Goal: Information Seeking & Learning: Learn about a topic

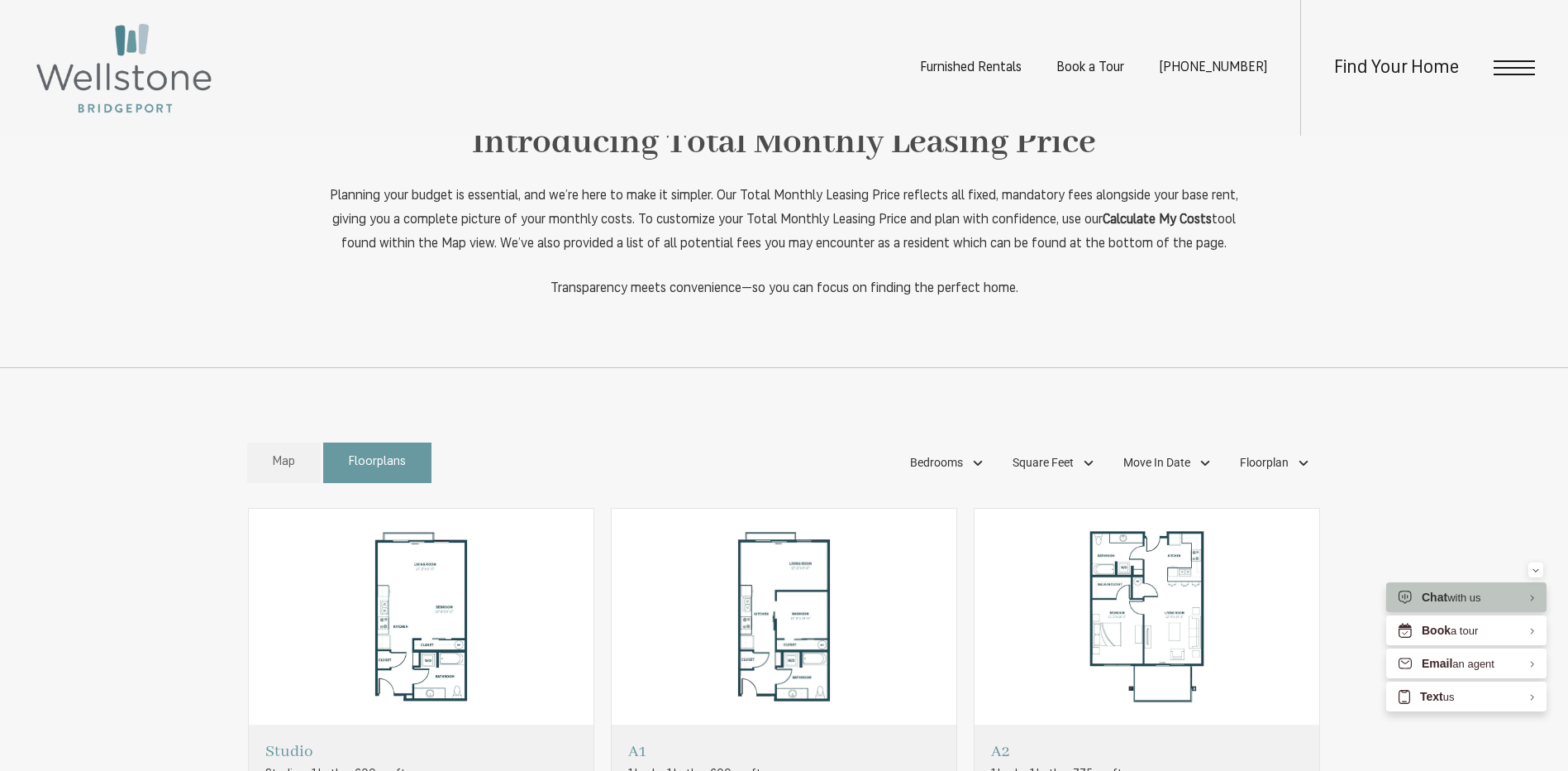
scroll to position [1241, 0]
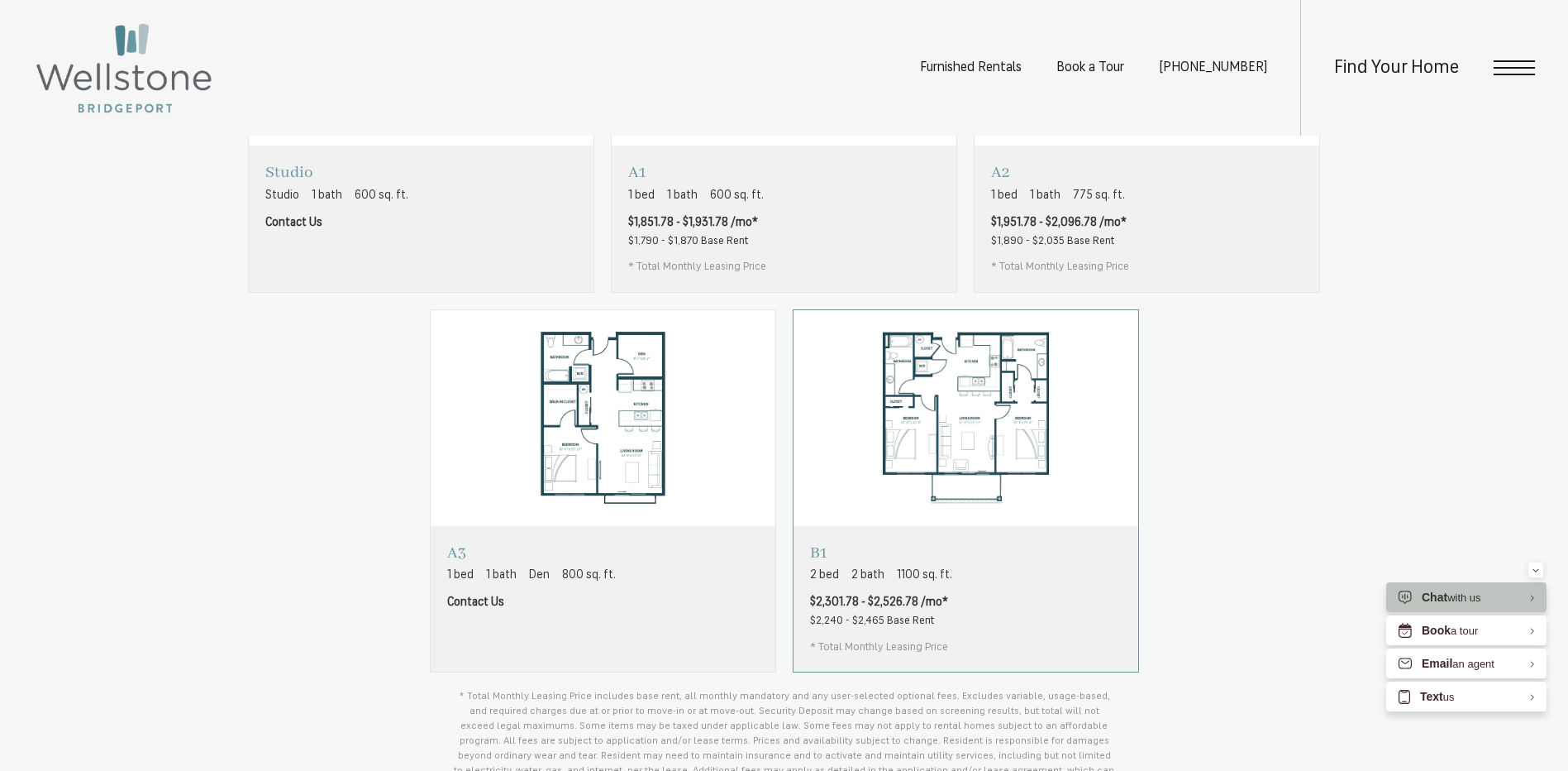
click at [1049, 606] on div "B1 2 bed 2 bath 1100 sq. ft. $2,301.78 - $2,526.78 /mo* $2,240 - $2,465 Base Re…" at bounding box center [966, 599] width 345 height 146
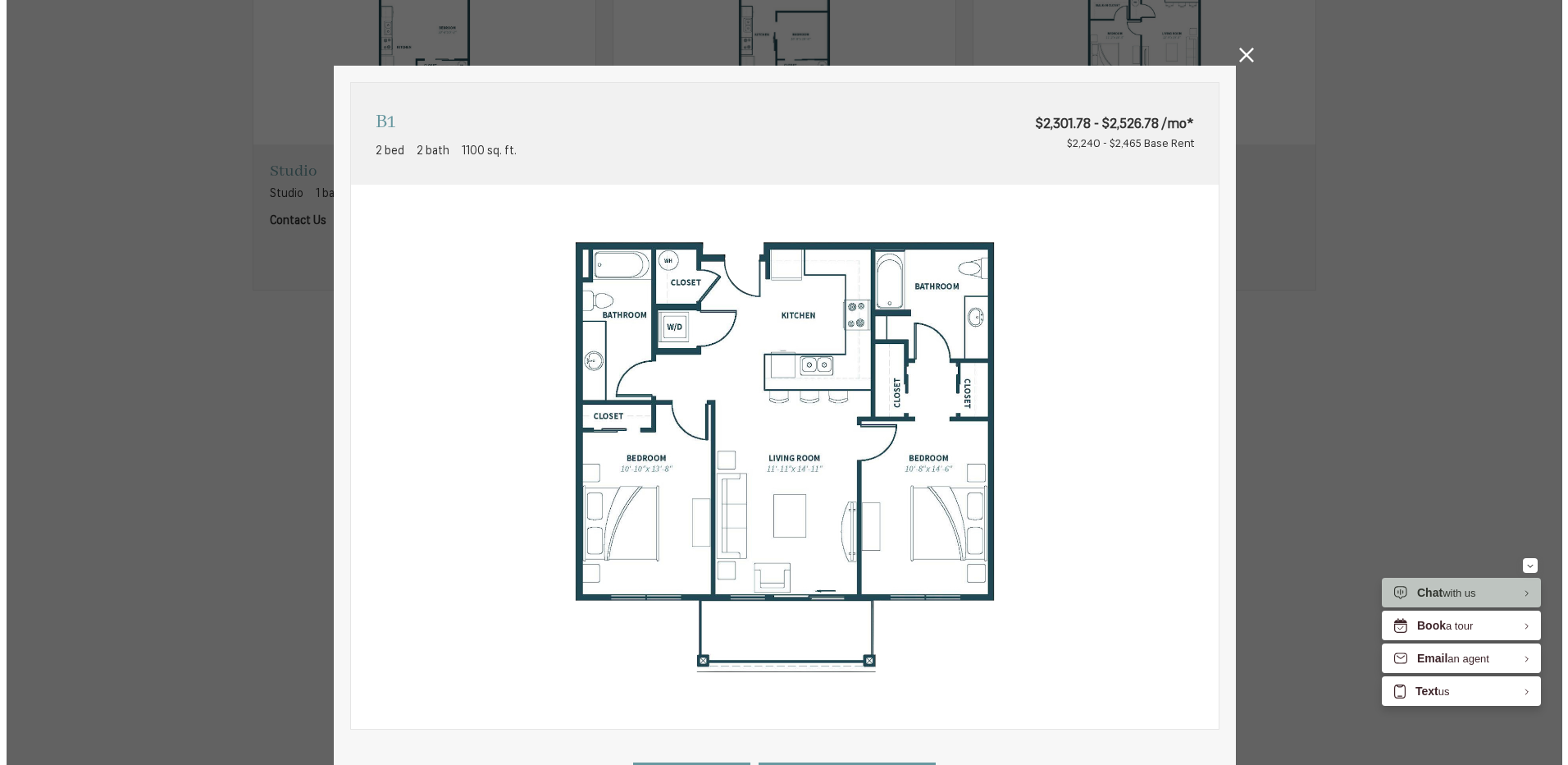
scroll to position [0, 0]
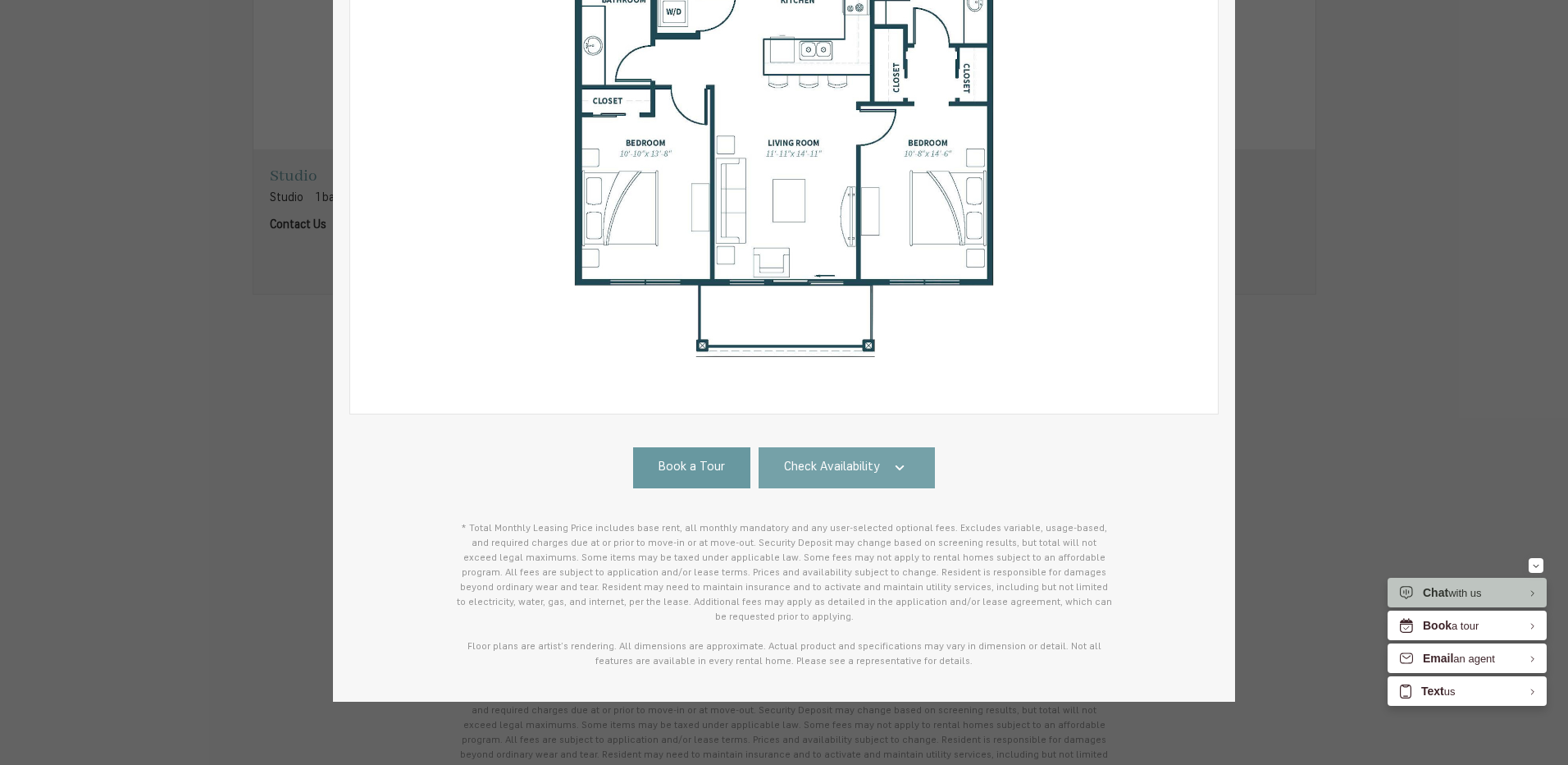
click at [890, 473] on icon at bounding box center [900, 468] width 20 height 20
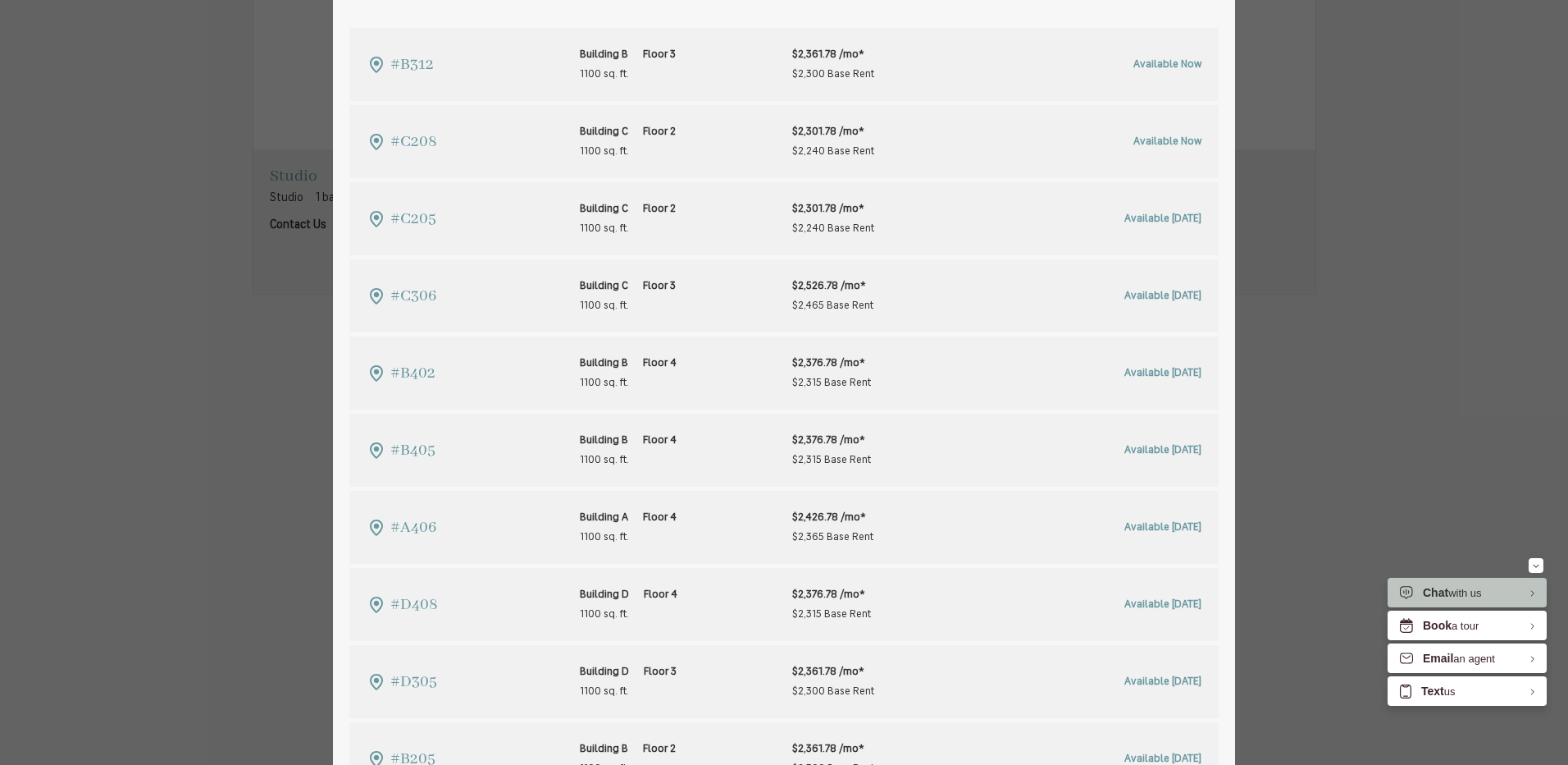
scroll to position [688, 0]
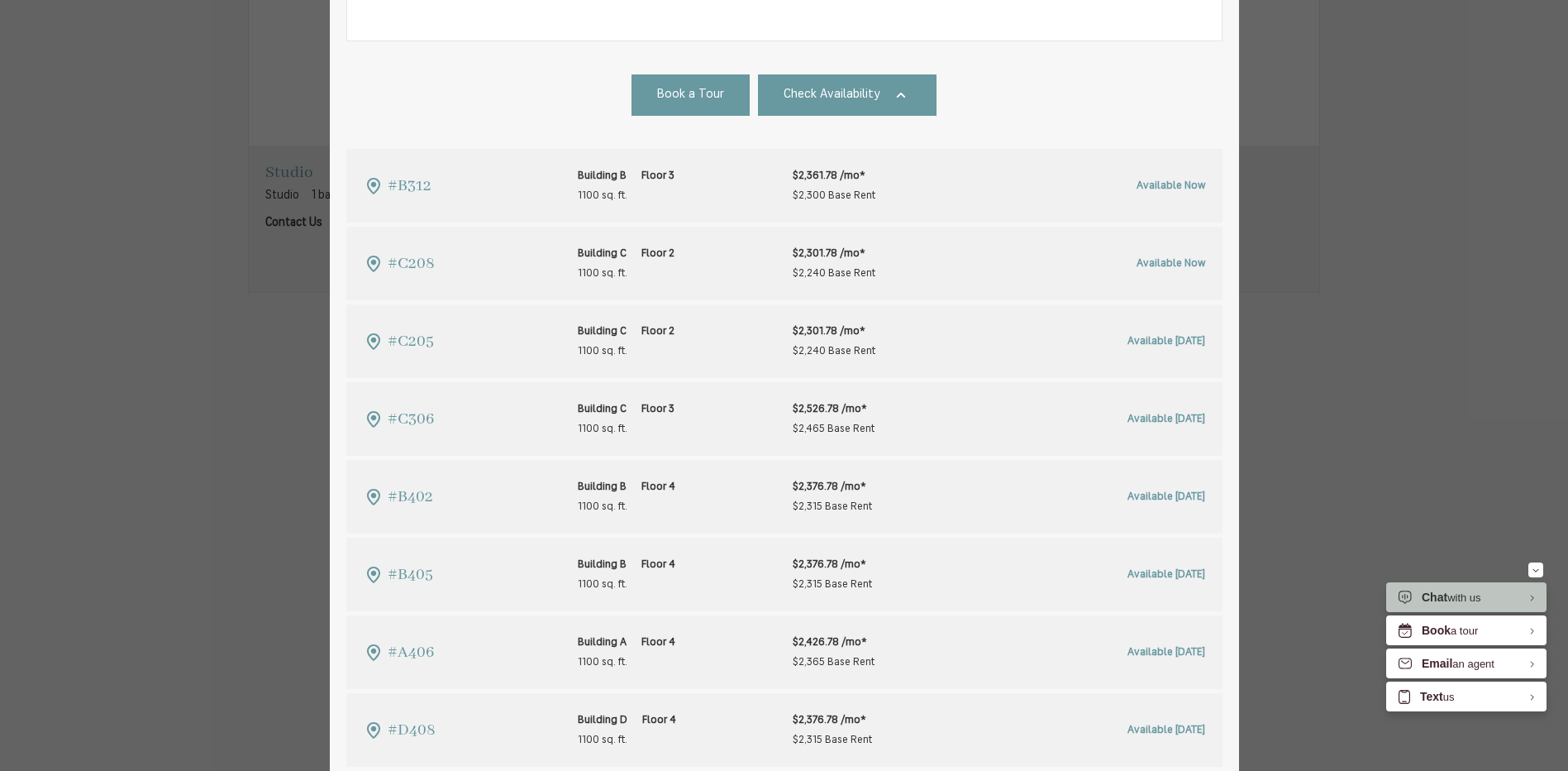
click at [1306, 241] on div "B1 2 bed 2 bath 1100 sq. ft. $2,301.78 - $2,526.78 /mo* $2,240 - $2,465 Base Re…" at bounding box center [784, 386] width 1568 height 771
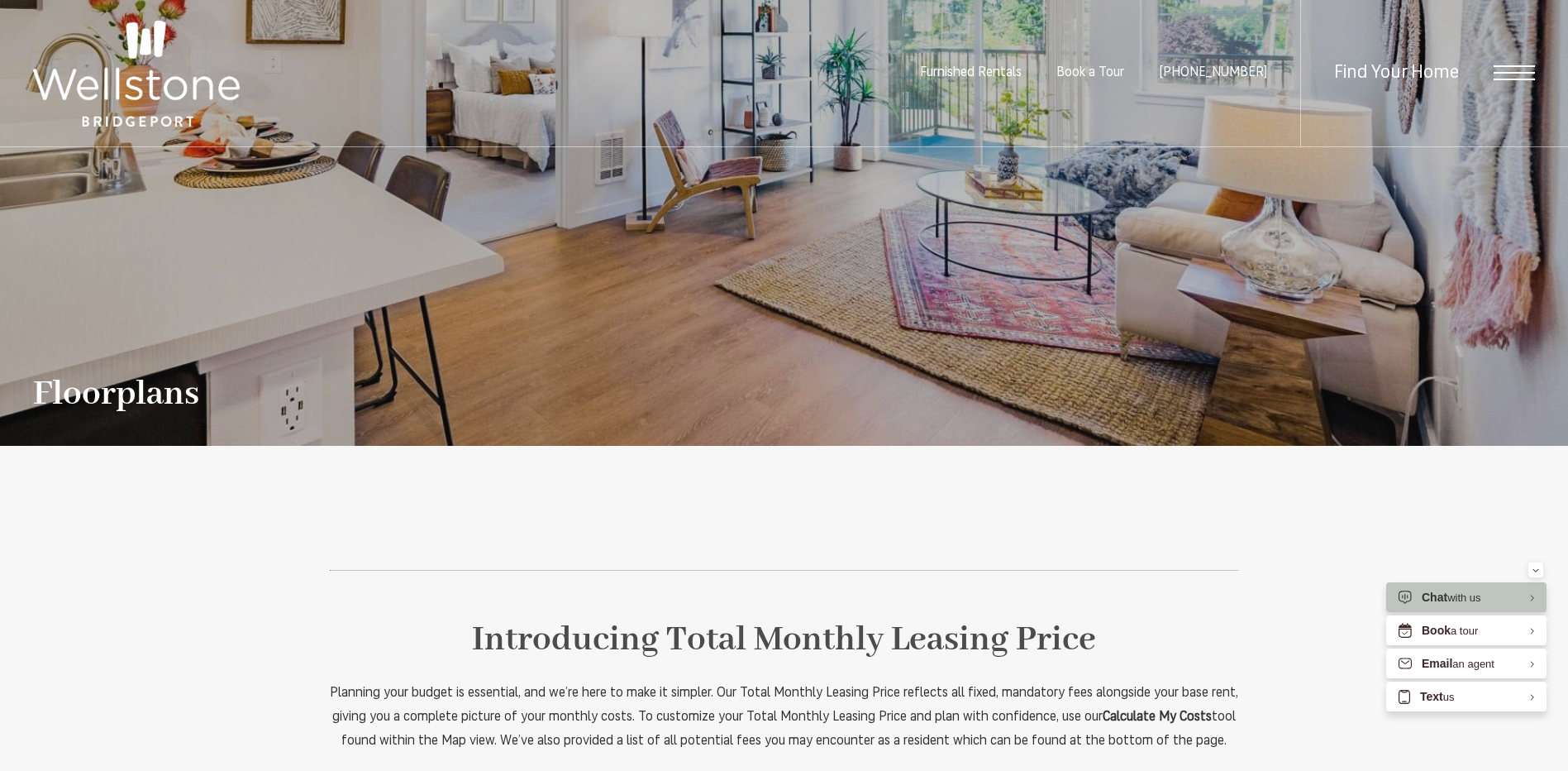
scroll to position [0, 0]
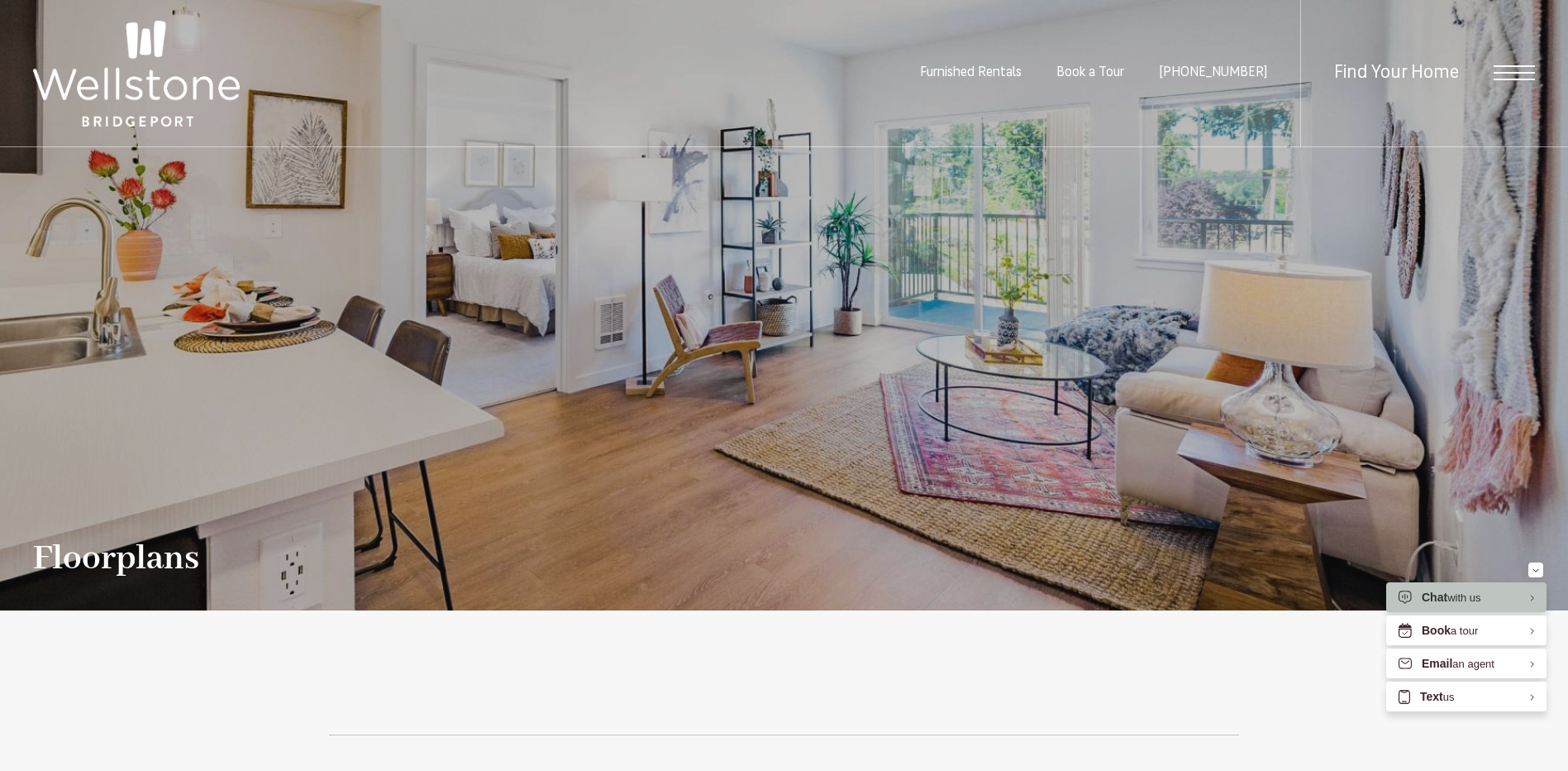
click at [139, 92] on img at bounding box center [136, 73] width 207 height 106
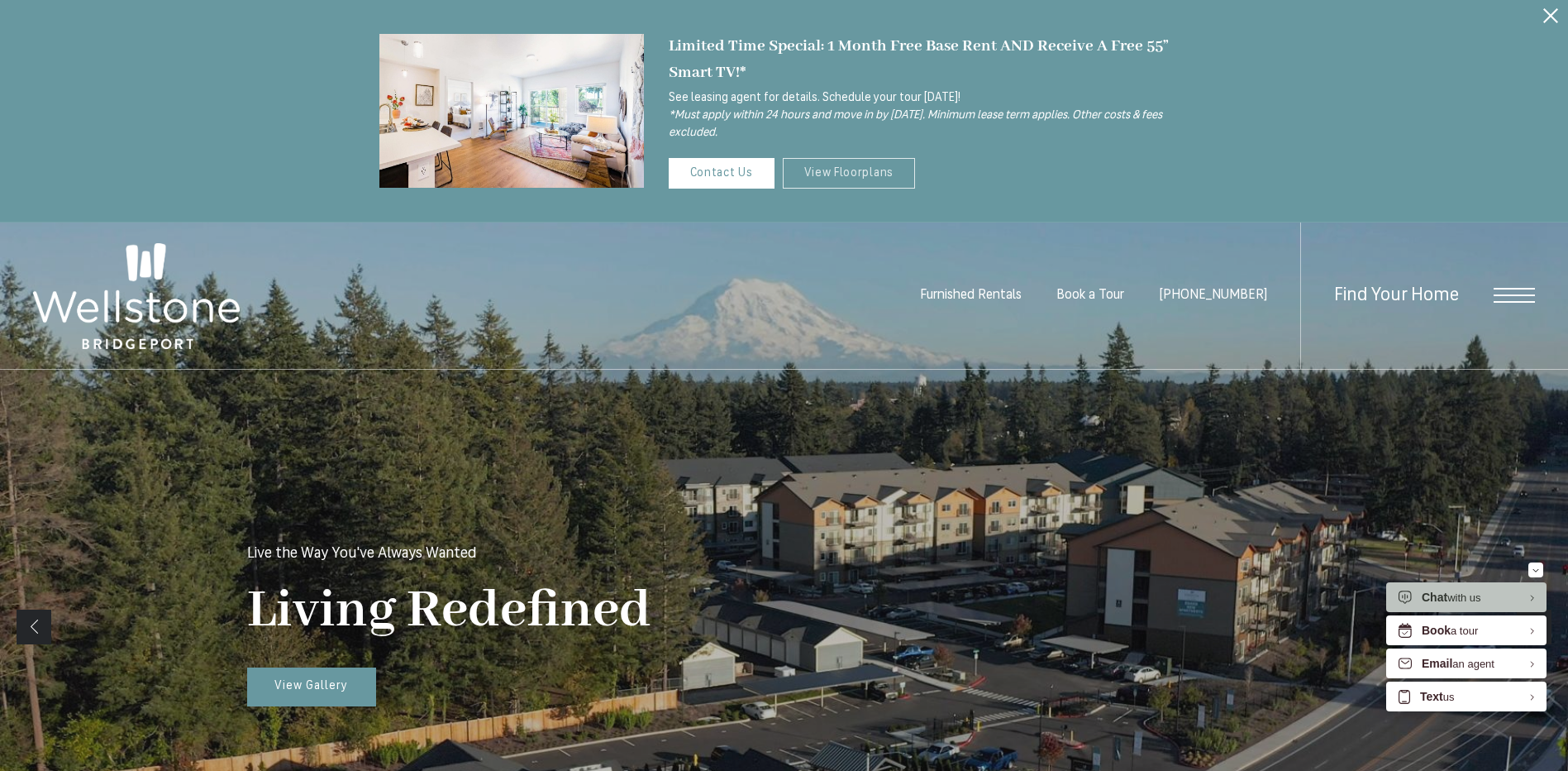
click at [853, 164] on link "View Floorplans" at bounding box center [849, 172] width 133 height 31
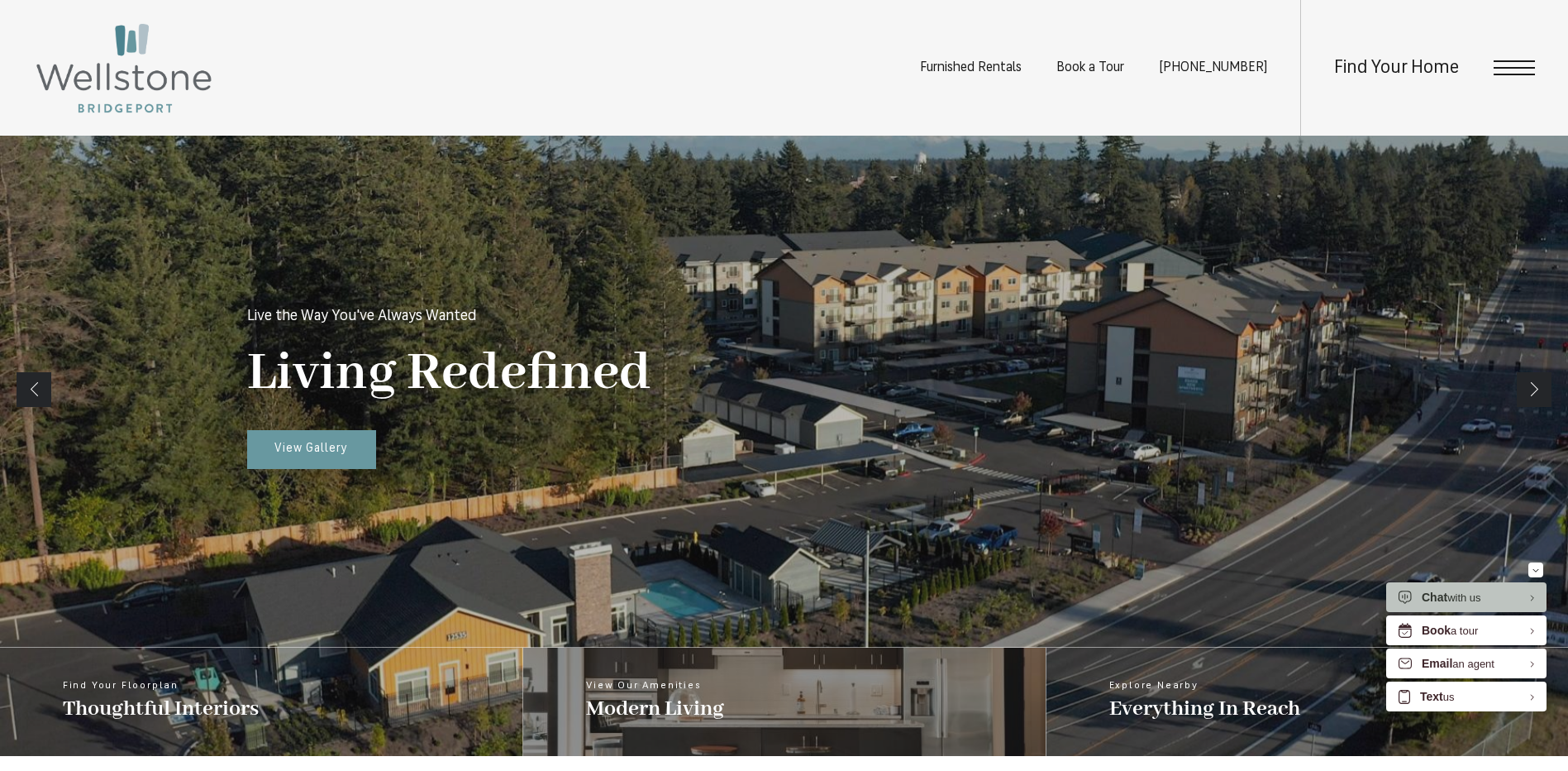
scroll to position [496, 0]
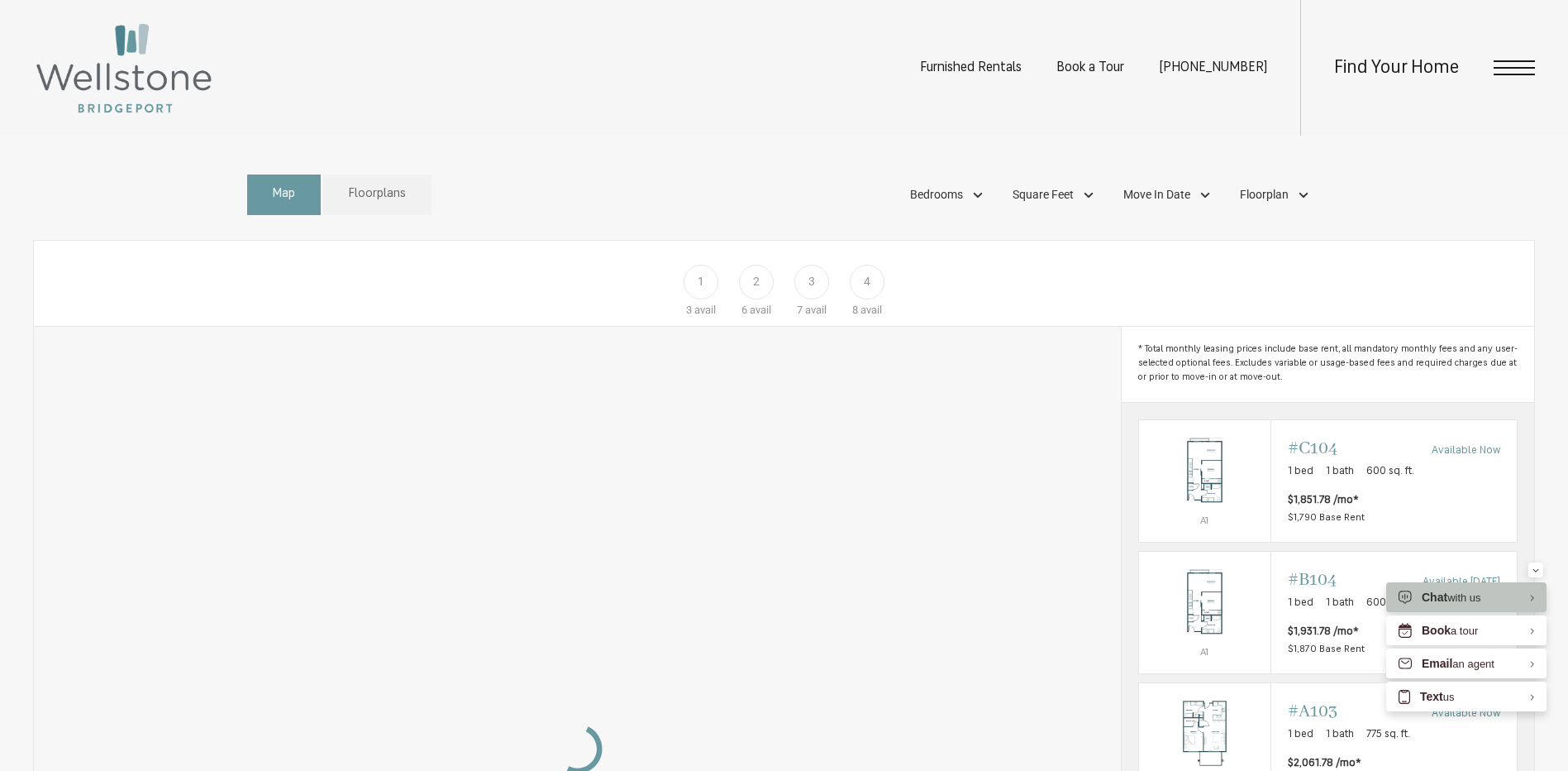
scroll to position [992, 0]
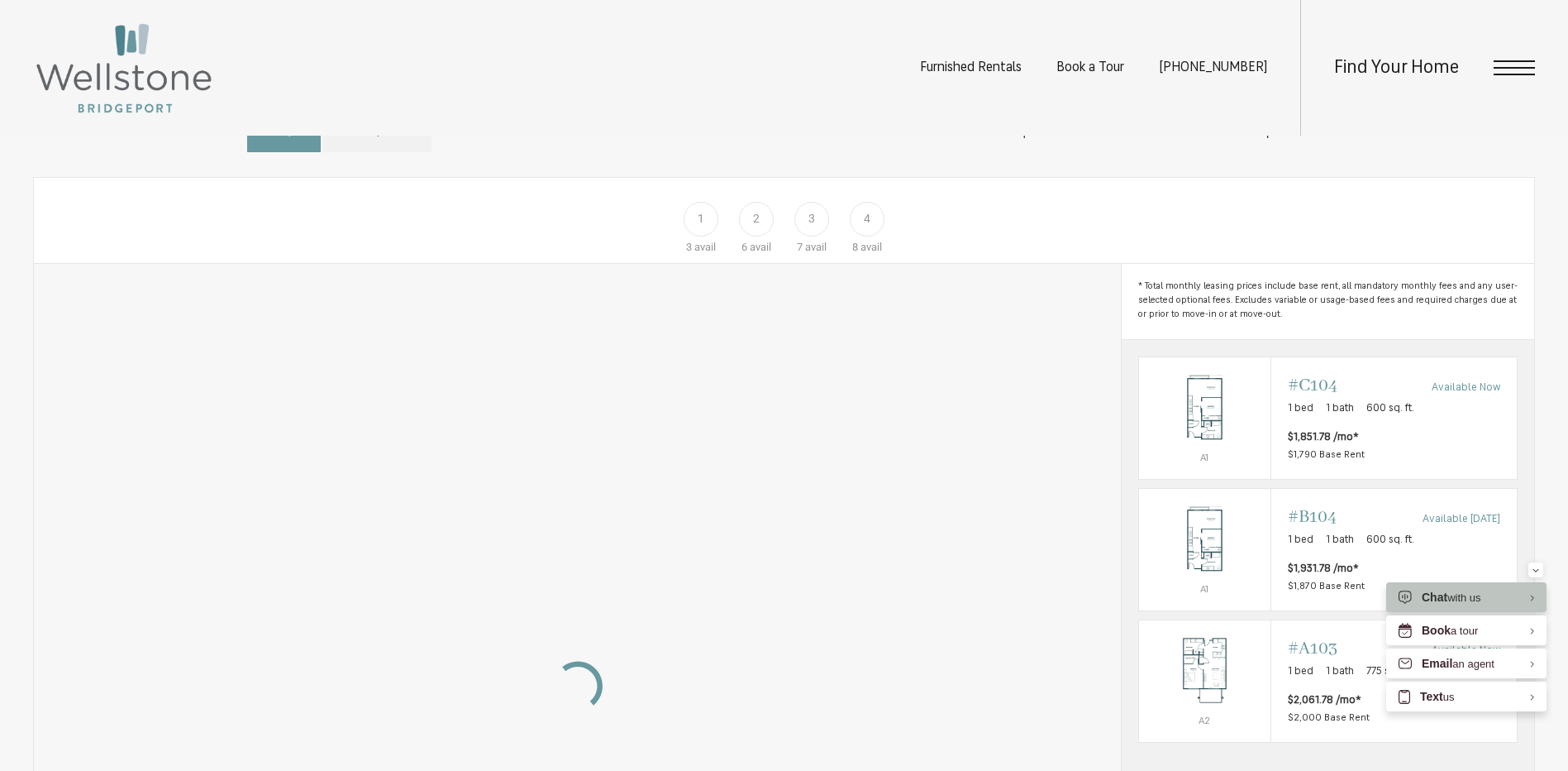
click at [766, 237] on div "2" at bounding box center [756, 219] width 35 height 35
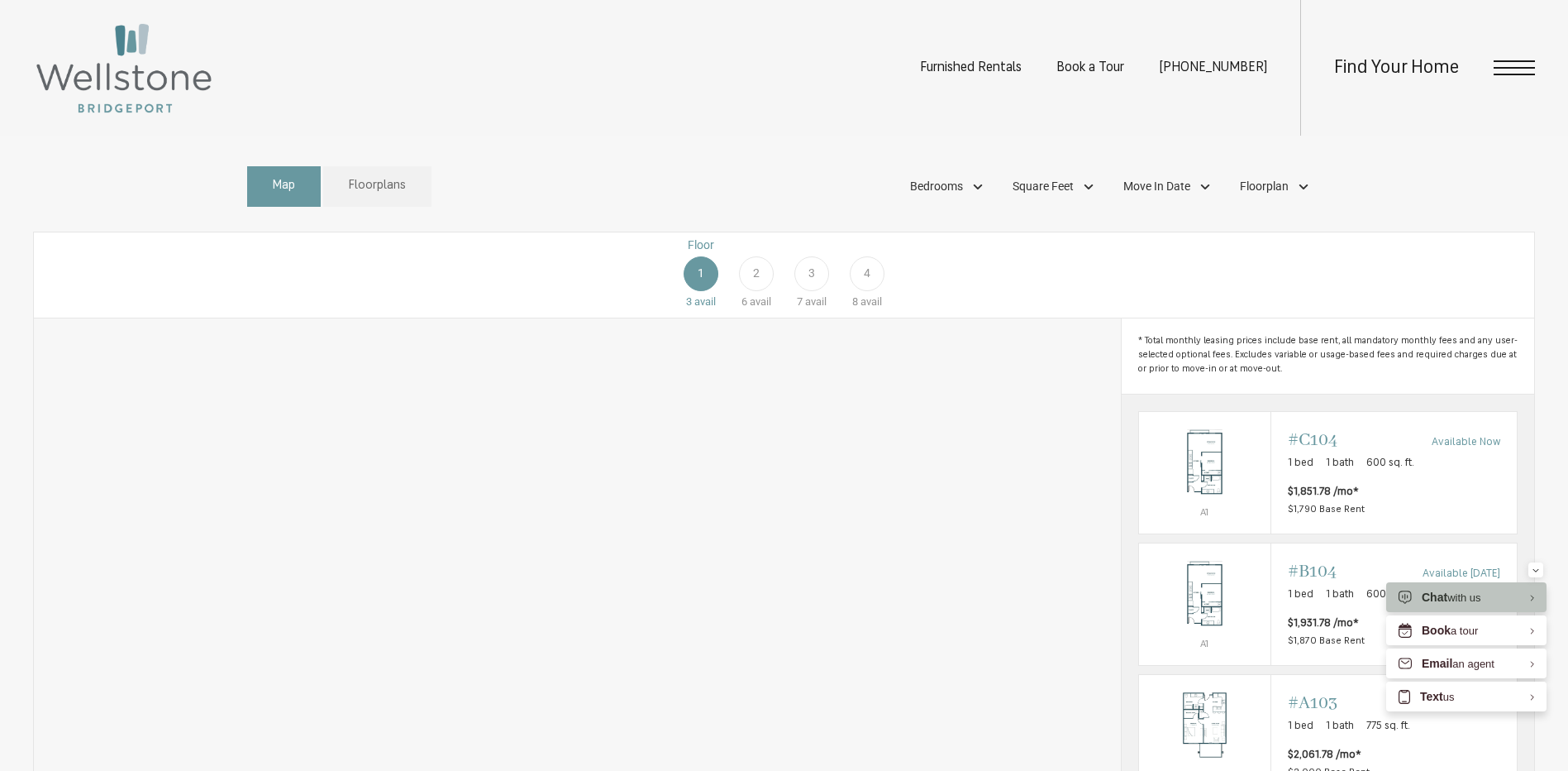
scroll to position [854, 0]
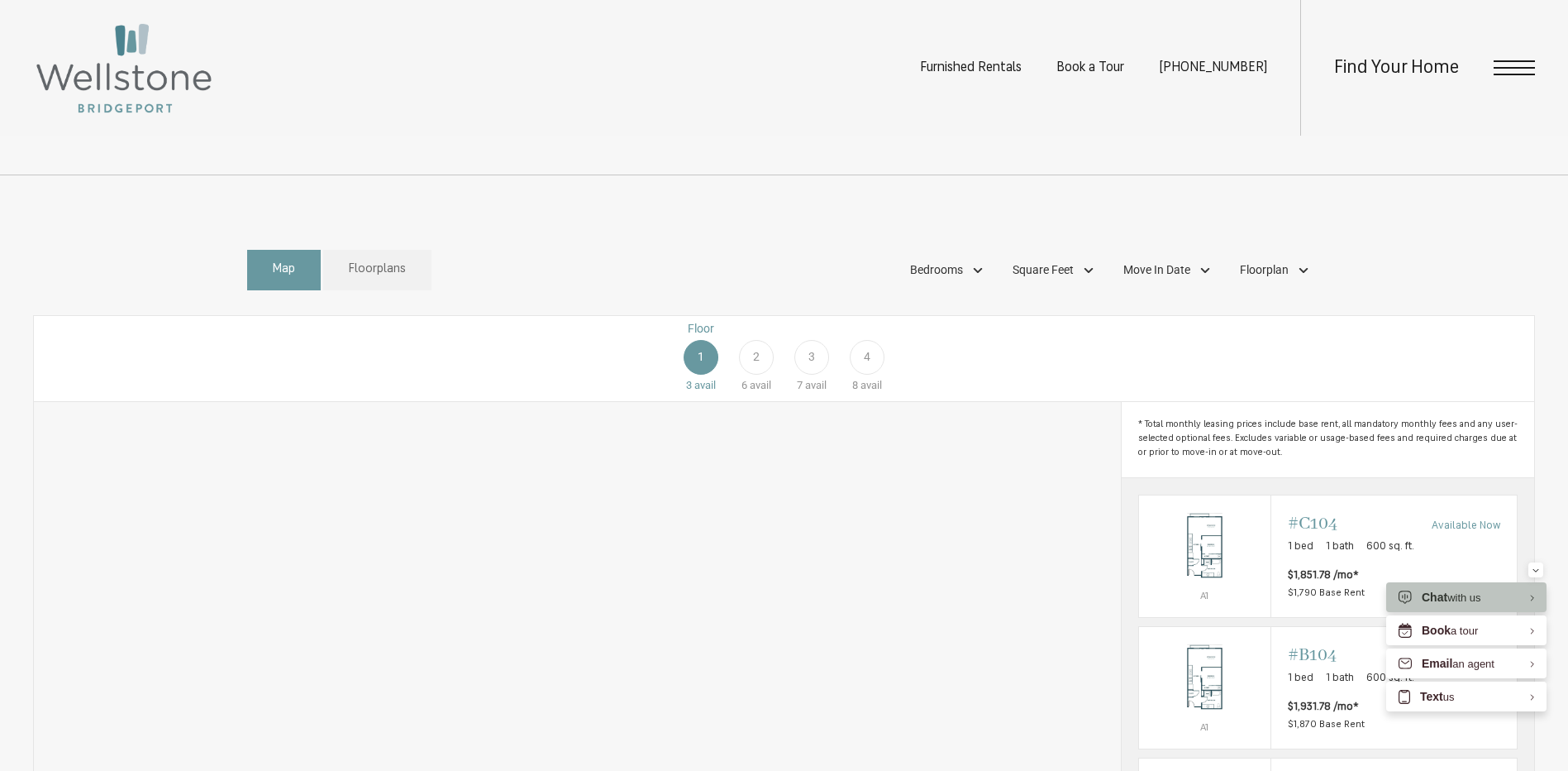
click at [756, 366] on span "2" at bounding box center [756, 357] width 7 height 18
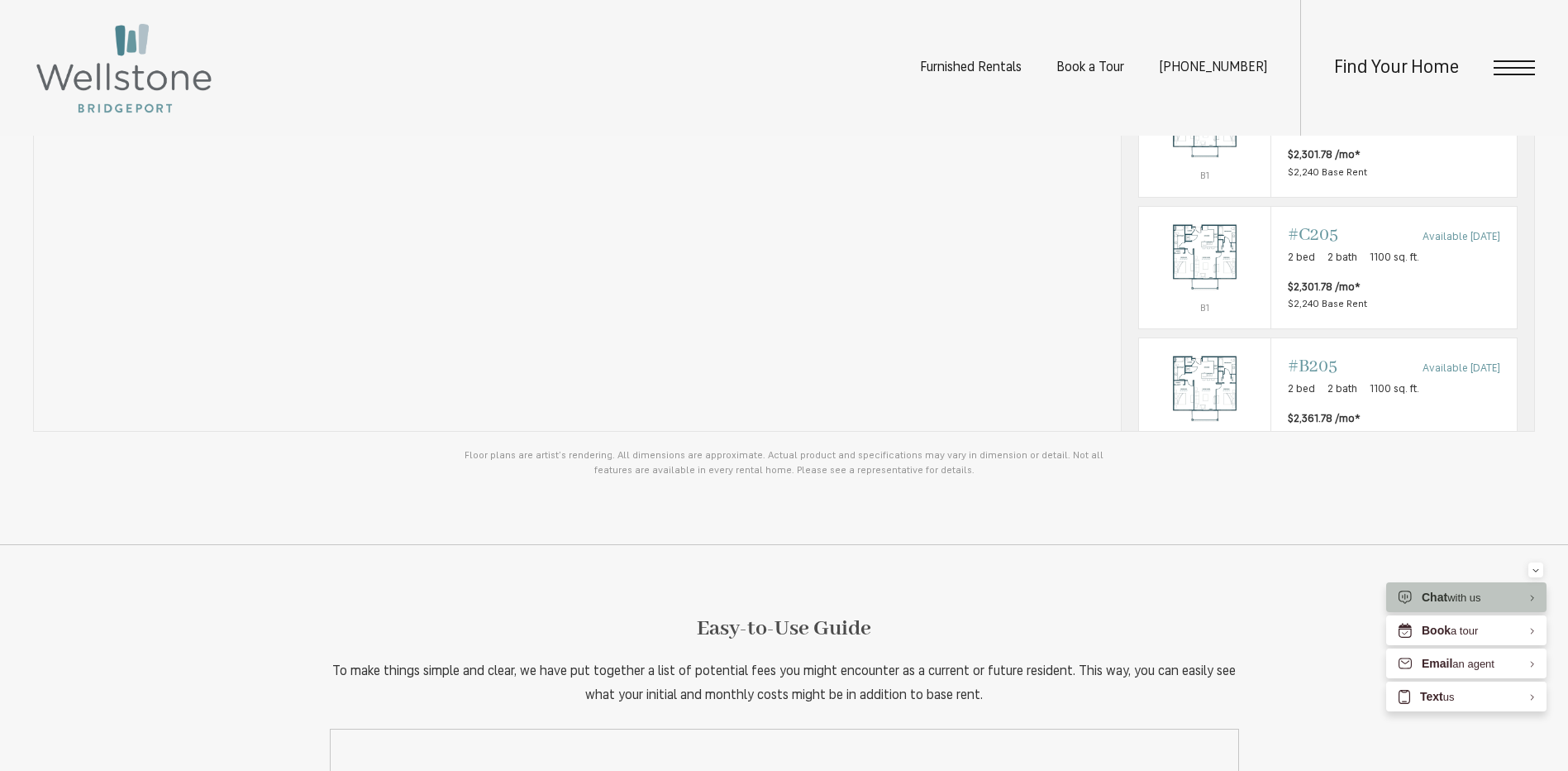
scroll to position [1674, 0]
click at [1359, 290] on div "Outside price filter range #C205 Available Aug 29 2 bed 2 bath 1100 sq. ft. $2,…" at bounding box center [1394, 262] width 212 height 88
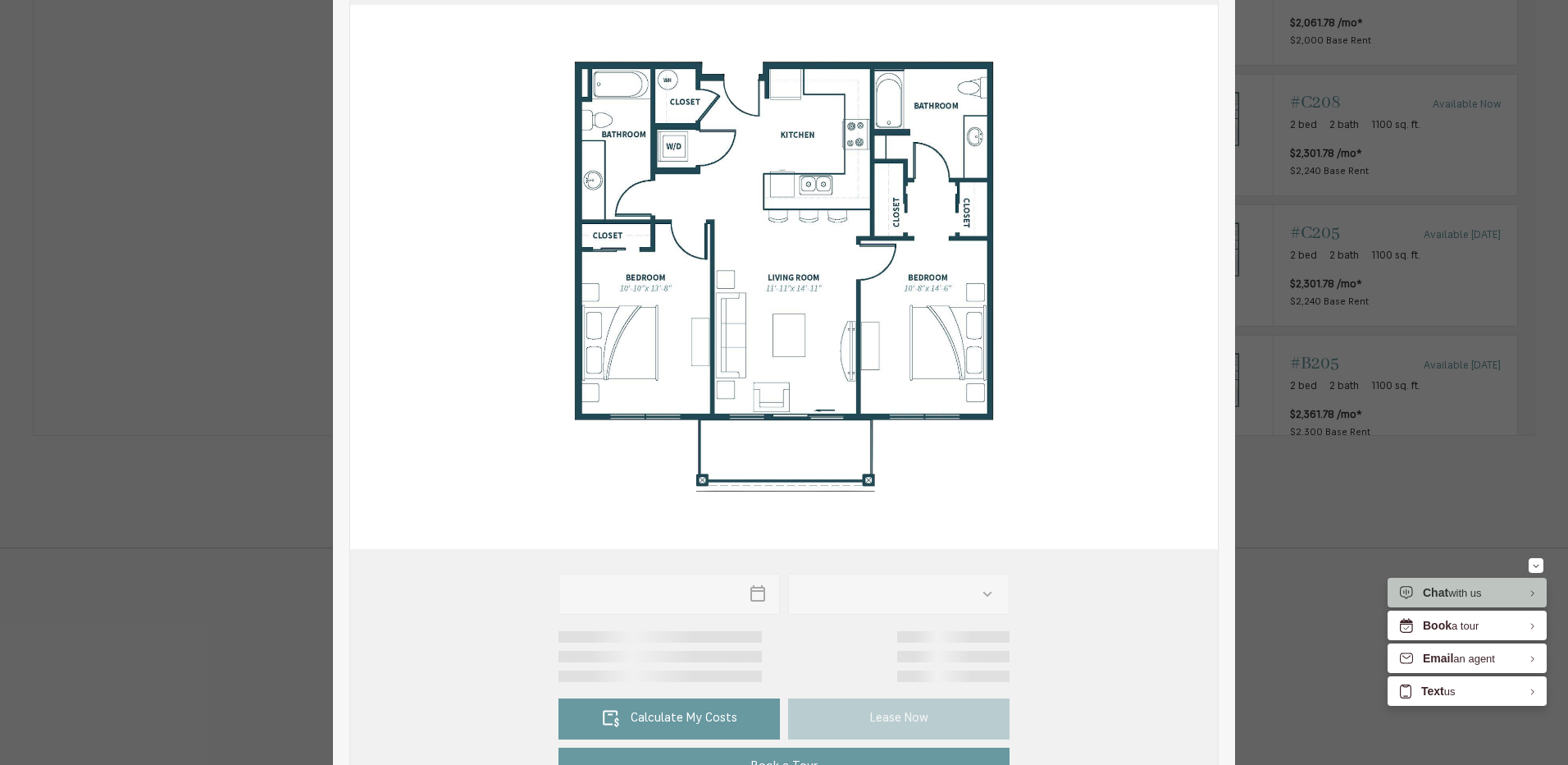
scroll to position [328, 0]
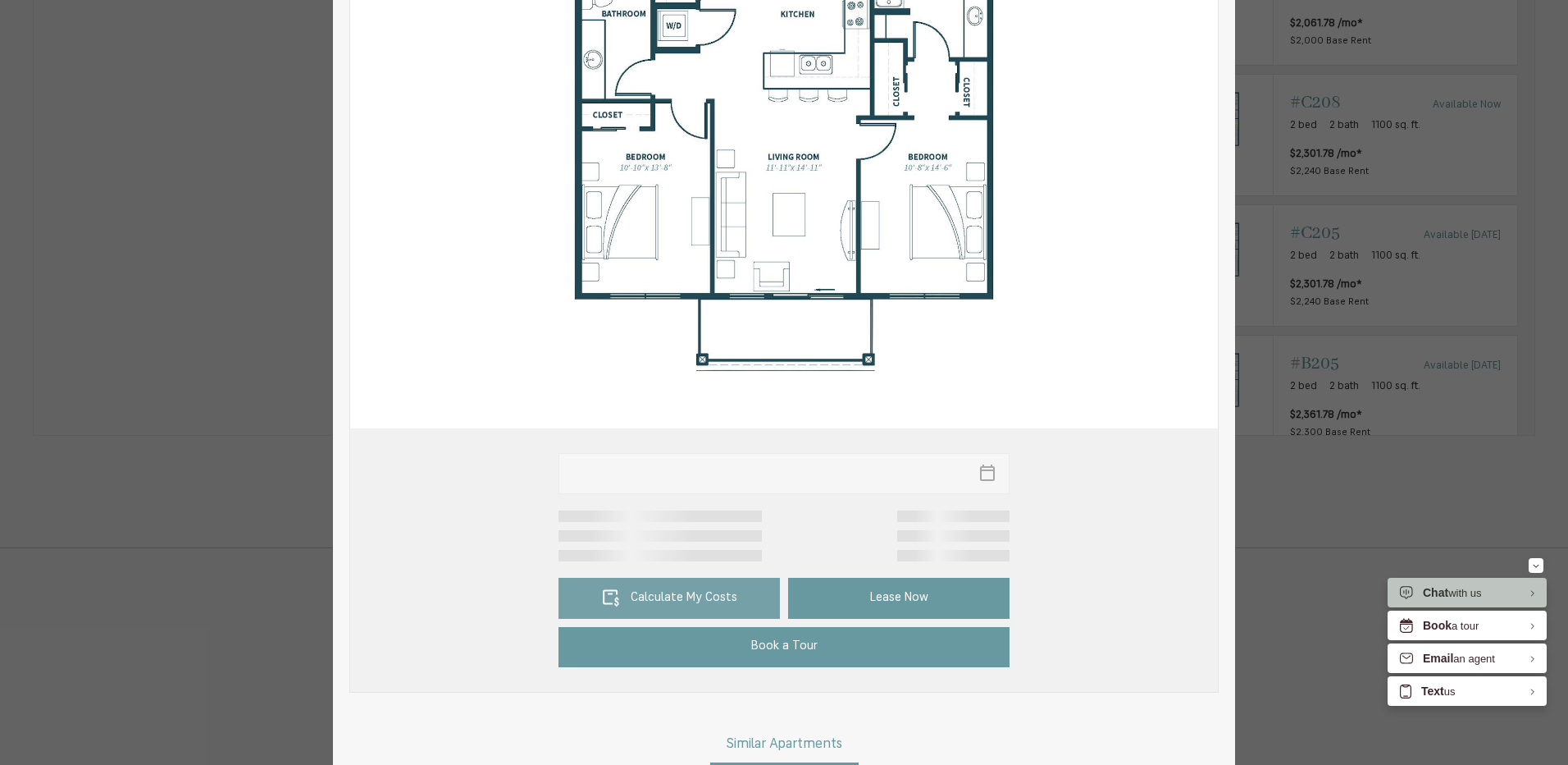
type input "**********"
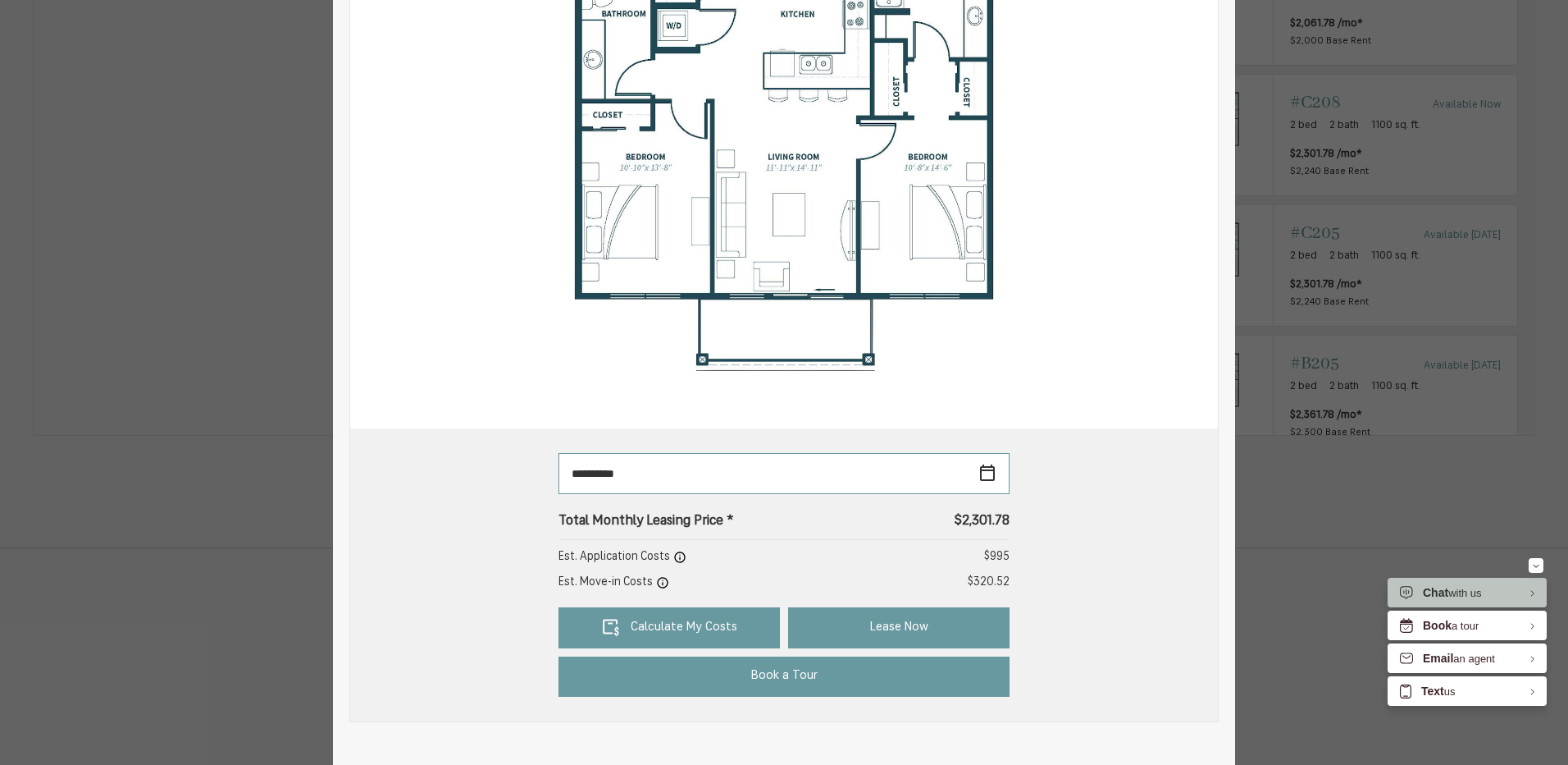
click at [743, 477] on input "**********" at bounding box center [784, 474] width 451 height 41
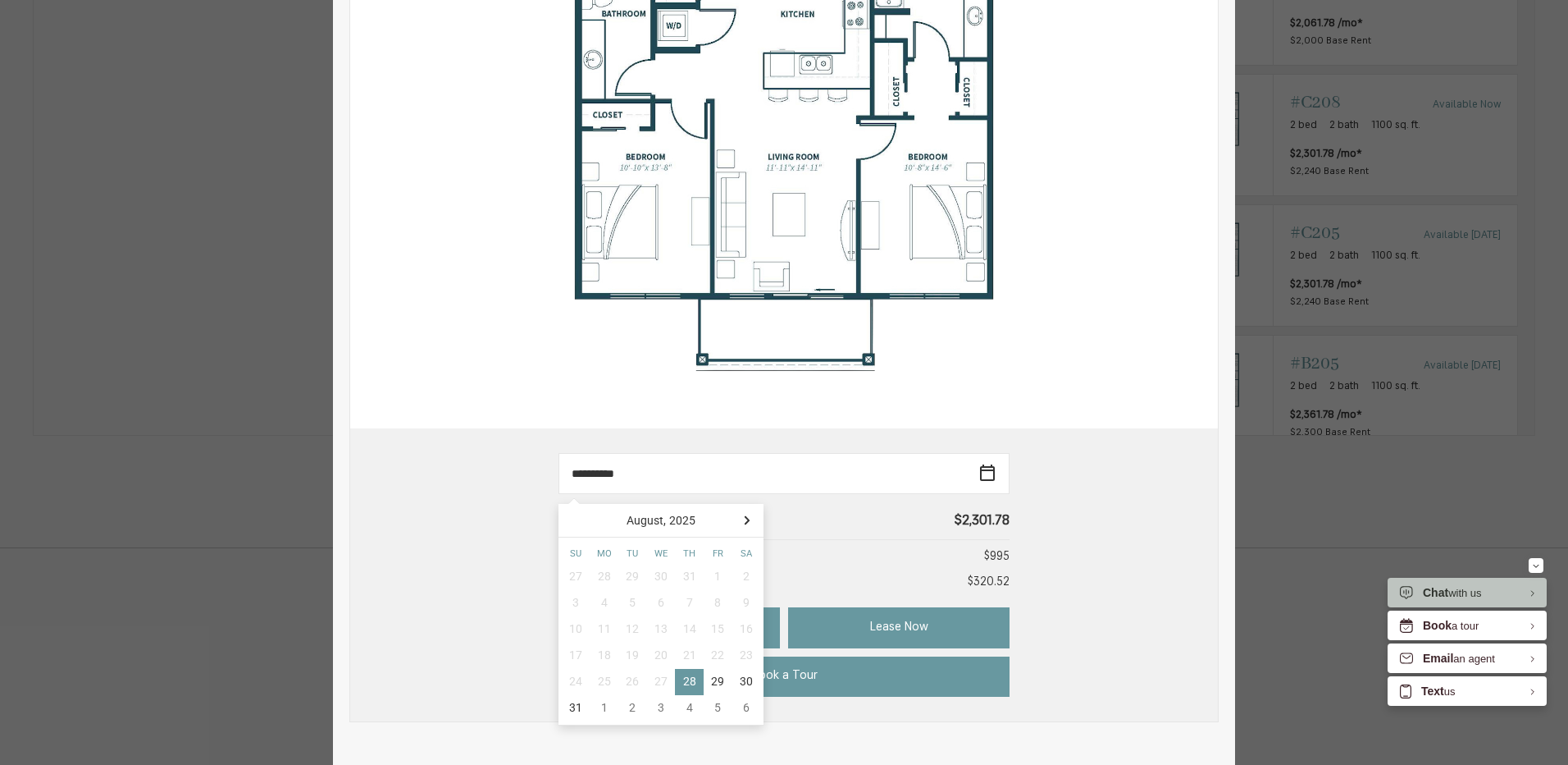
click at [848, 556] on div "Est. Application Costs $995" at bounding box center [784, 557] width 451 height 18
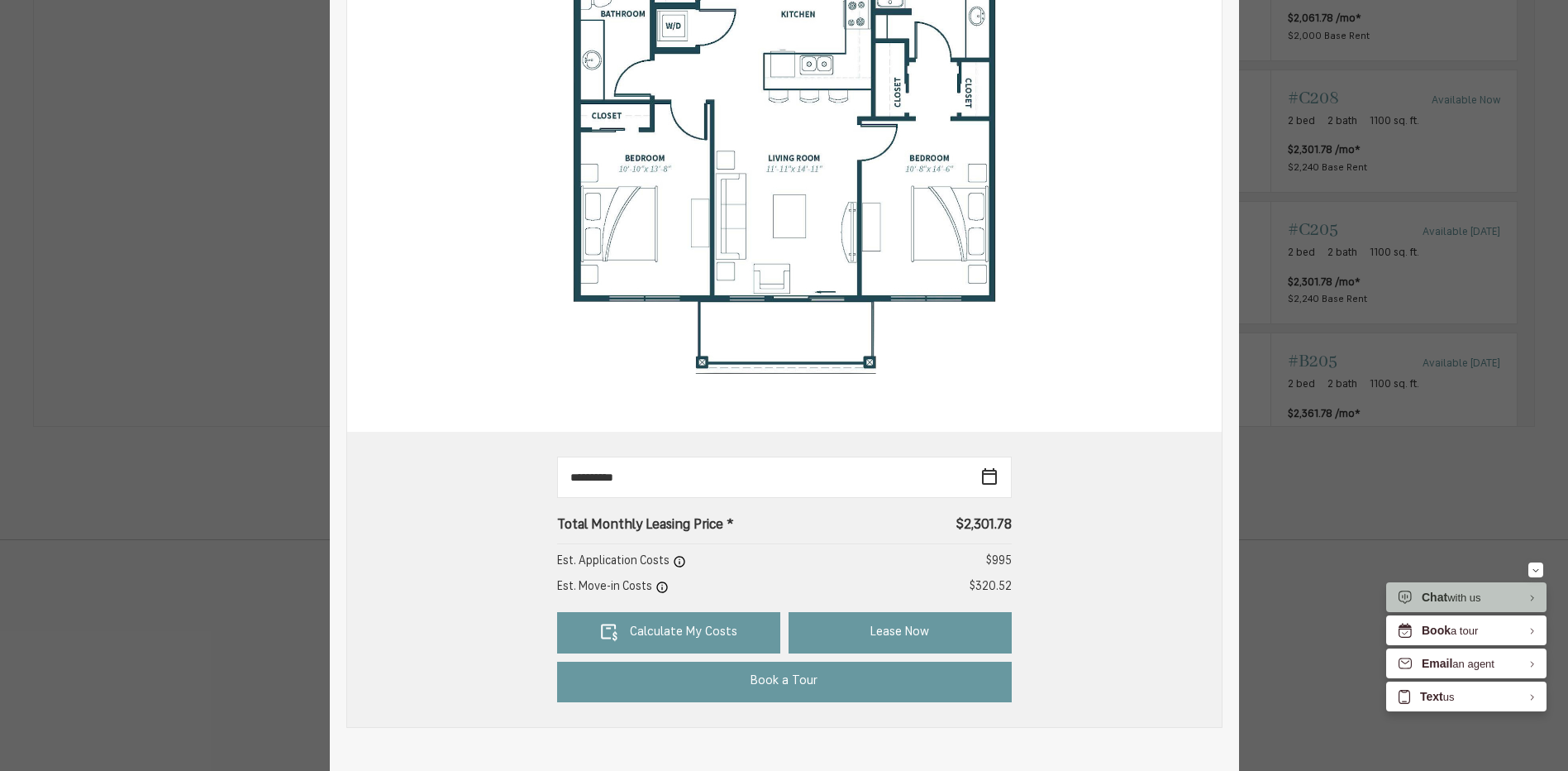
scroll to position [0, 0]
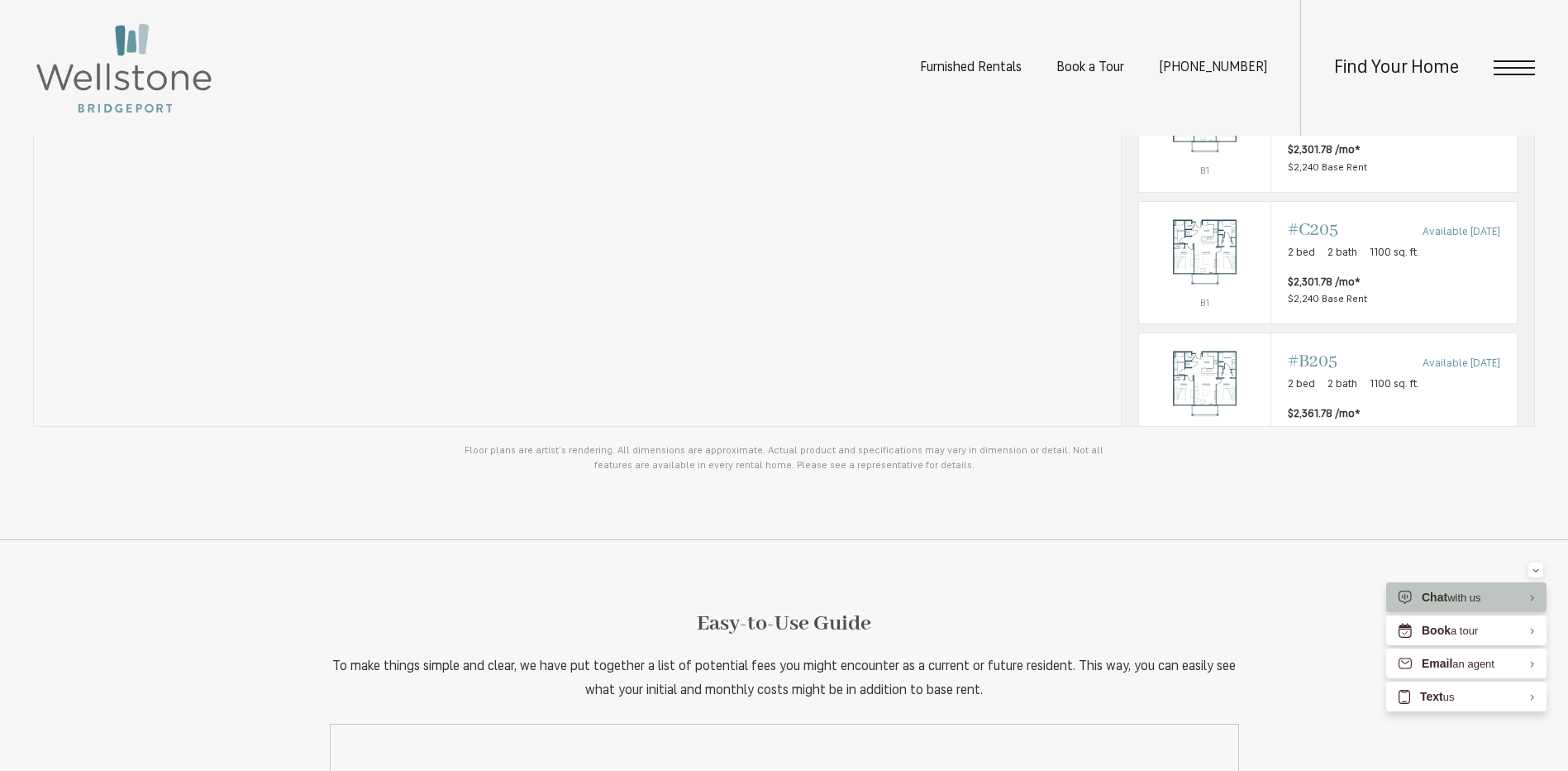
drag, startPoint x: 1578, startPoint y: 327, endPoint x: 1583, endPoint y: 103, distance: 224.1
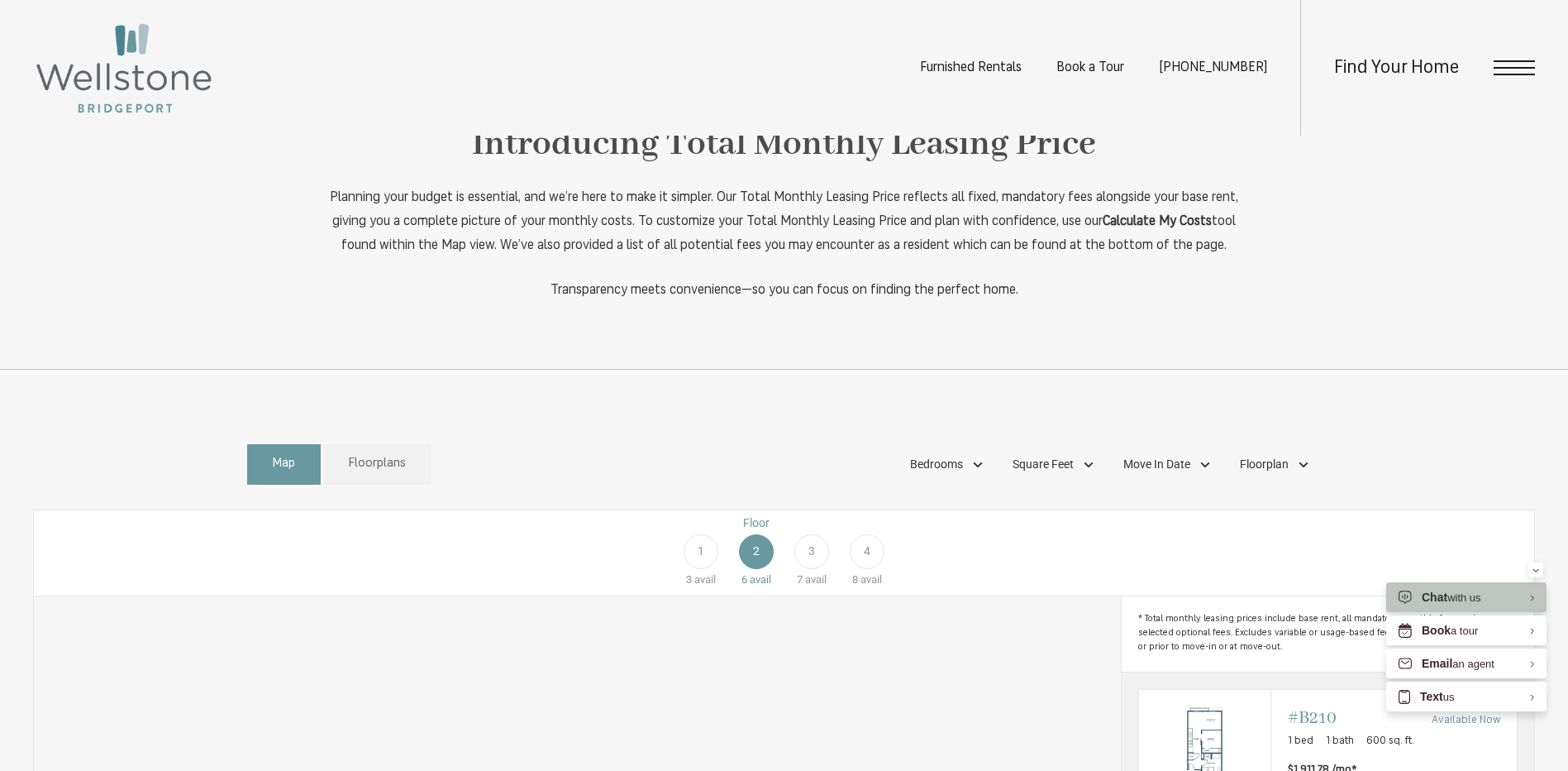
scroll to position [661, 0]
click at [690, 567] on div "1" at bounding box center [700, 549] width 35 height 35
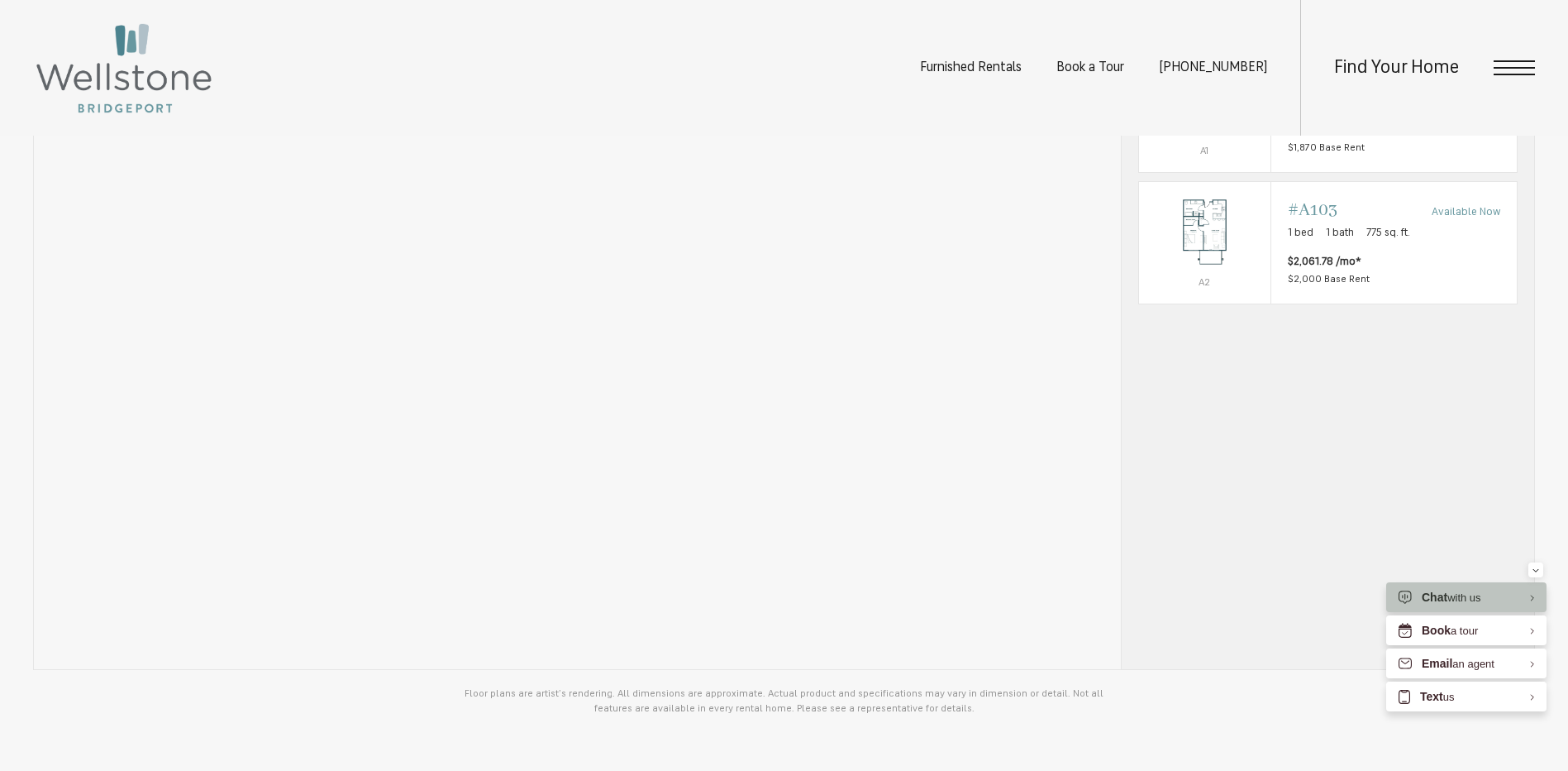
scroll to position [1405, 0]
